Goal: Find contact information: Find contact information

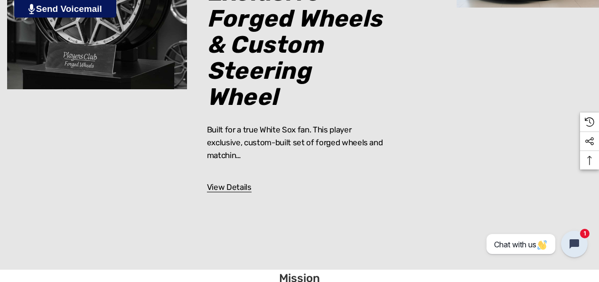
scroll to position [4763, 0]
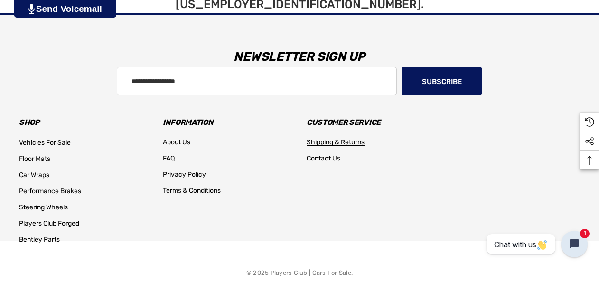
click at [324, 138] on span "Shipping & Returns" at bounding box center [336, 142] width 58 height 8
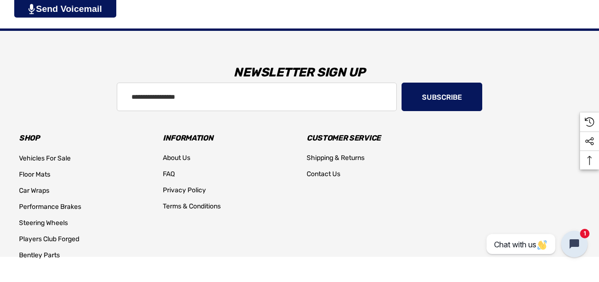
scroll to position [506, 0]
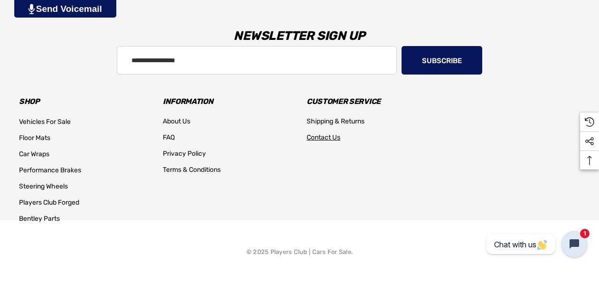
click at [324, 138] on span "Contact Us" at bounding box center [324, 137] width 34 height 8
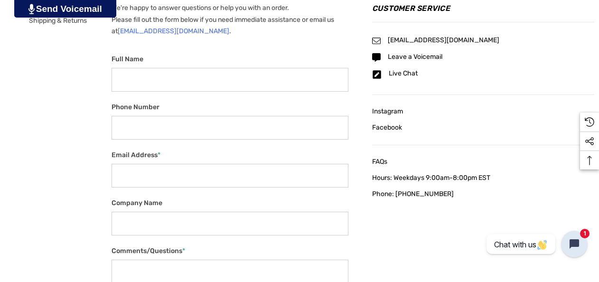
scroll to position [386, 0]
